Goal: Find specific page/section: Find specific page/section

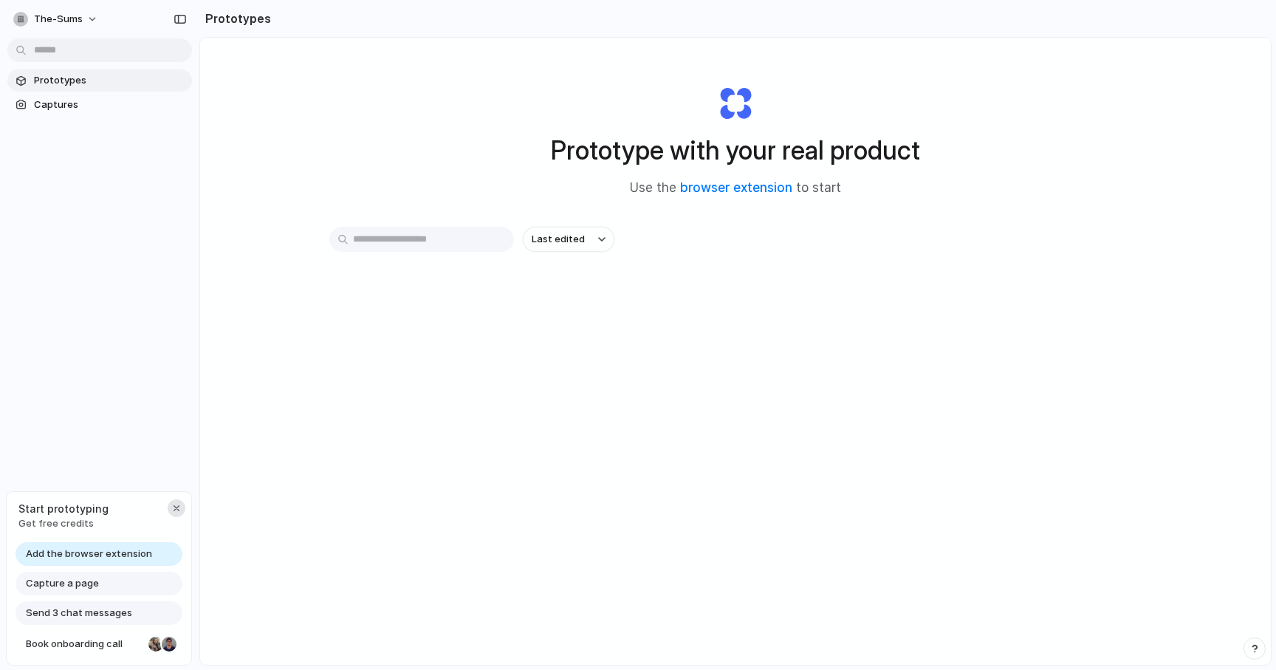
click at [177, 508] on div "button" at bounding box center [177, 508] width 12 height 12
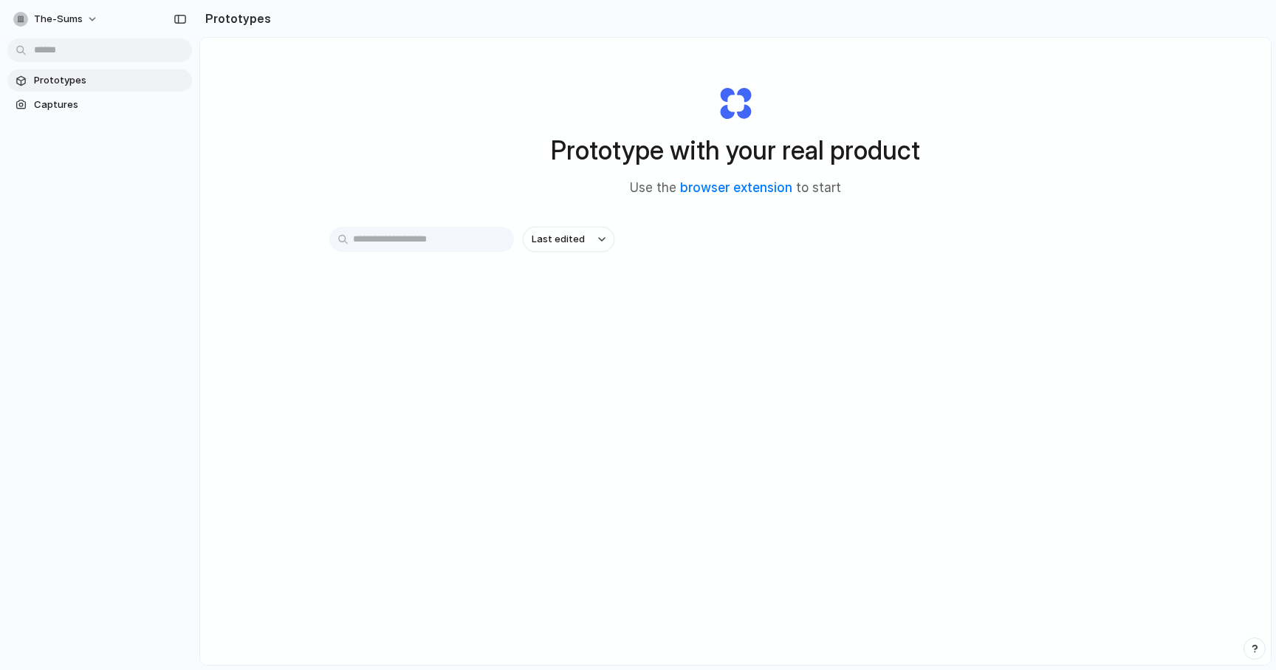
click at [412, 249] on input "text" at bounding box center [421, 239] width 185 height 25
click at [129, 81] on span "Prototypes" at bounding box center [110, 80] width 152 height 15
drag, startPoint x: 695, startPoint y: 187, endPoint x: 670, endPoint y: 256, distance: 73.8
click at [670, 256] on div "Prototype with your real product Use the browser extension to start Last edited" at bounding box center [735, 390] width 1071 height 705
click at [89, 16] on button "the-sums" at bounding box center [56, 19] width 98 height 24
